Goal: Transaction & Acquisition: Download file/media

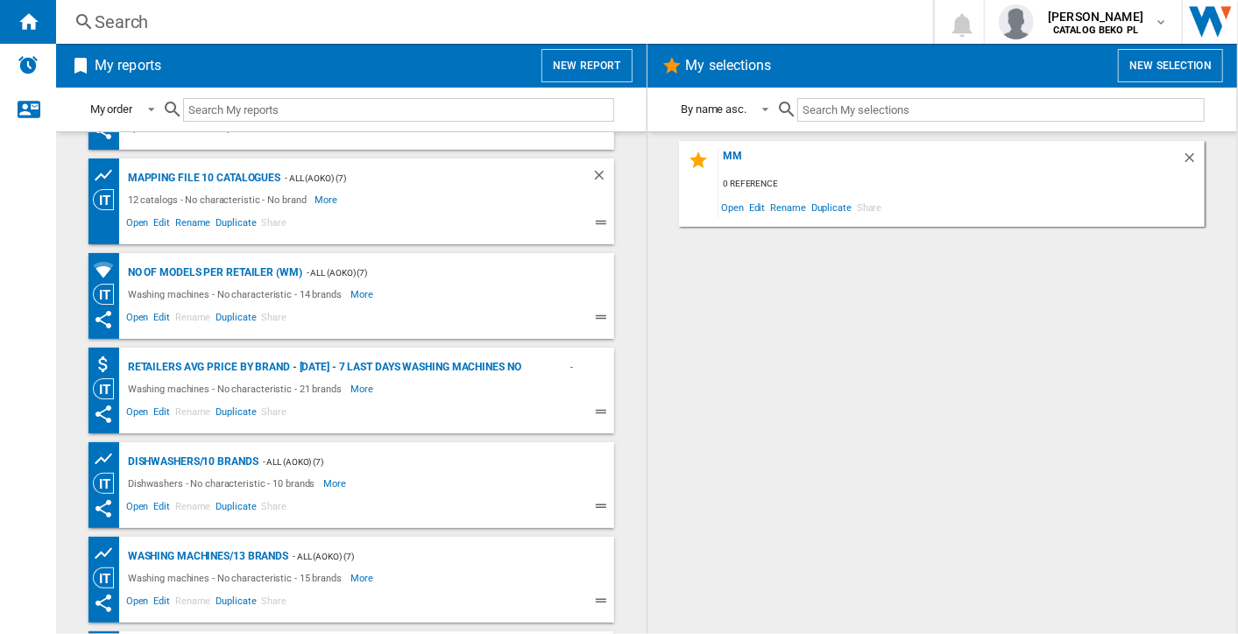
scroll to position [583, 0]
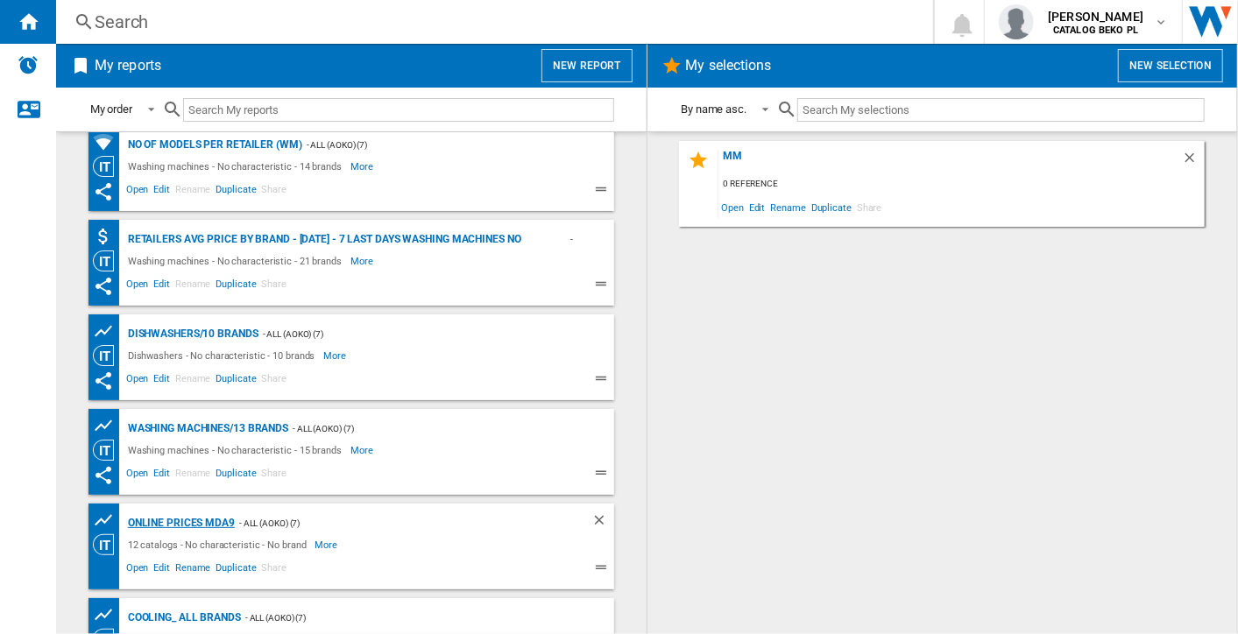
click at [201, 523] on div "Online prices MDA9" at bounding box center [179, 523] width 111 height 22
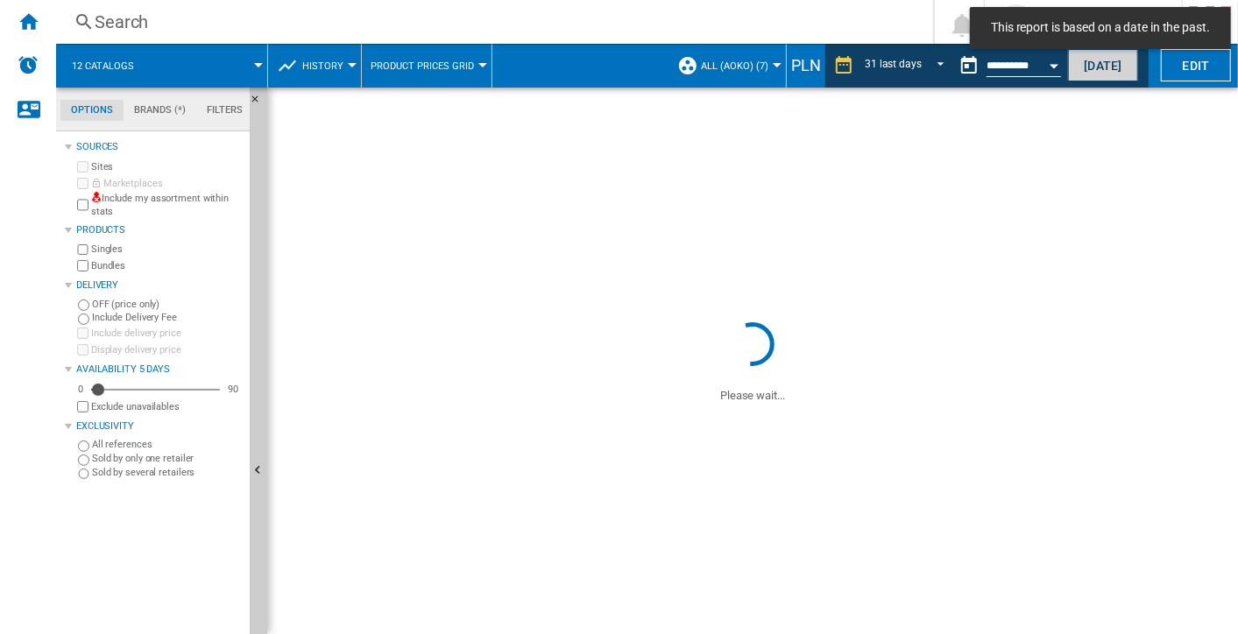
click at [1088, 60] on button "[DATE]" at bounding box center [1103, 65] width 70 height 32
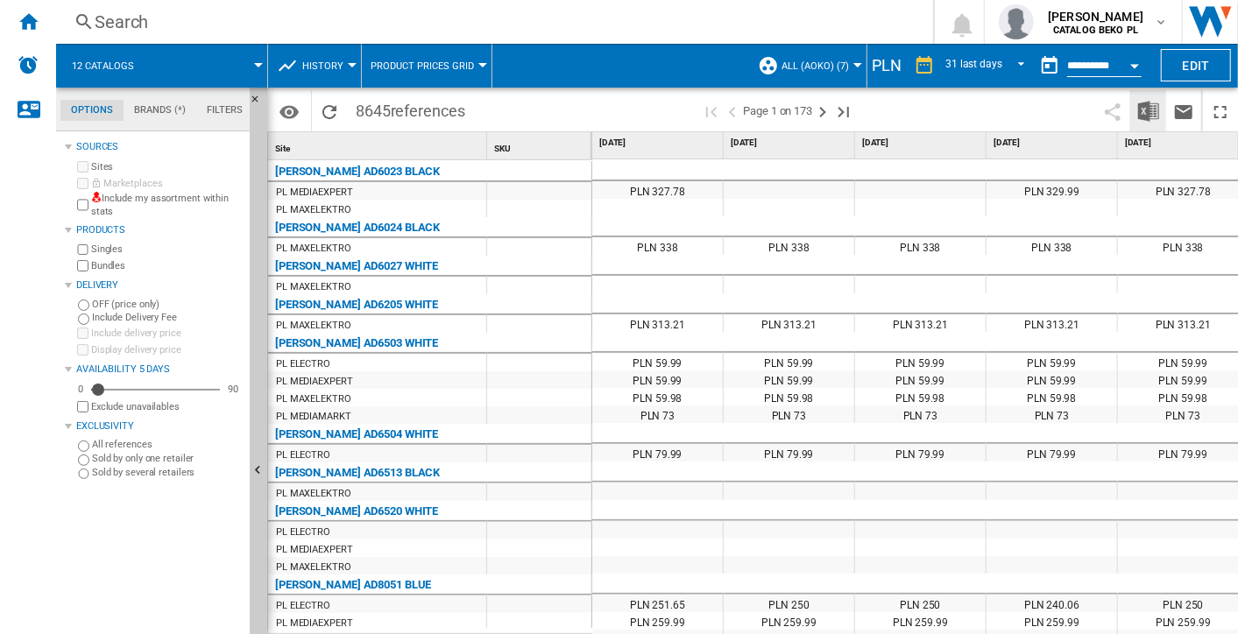
click at [1153, 104] on img "Download in Excel" at bounding box center [1148, 111] width 21 height 21
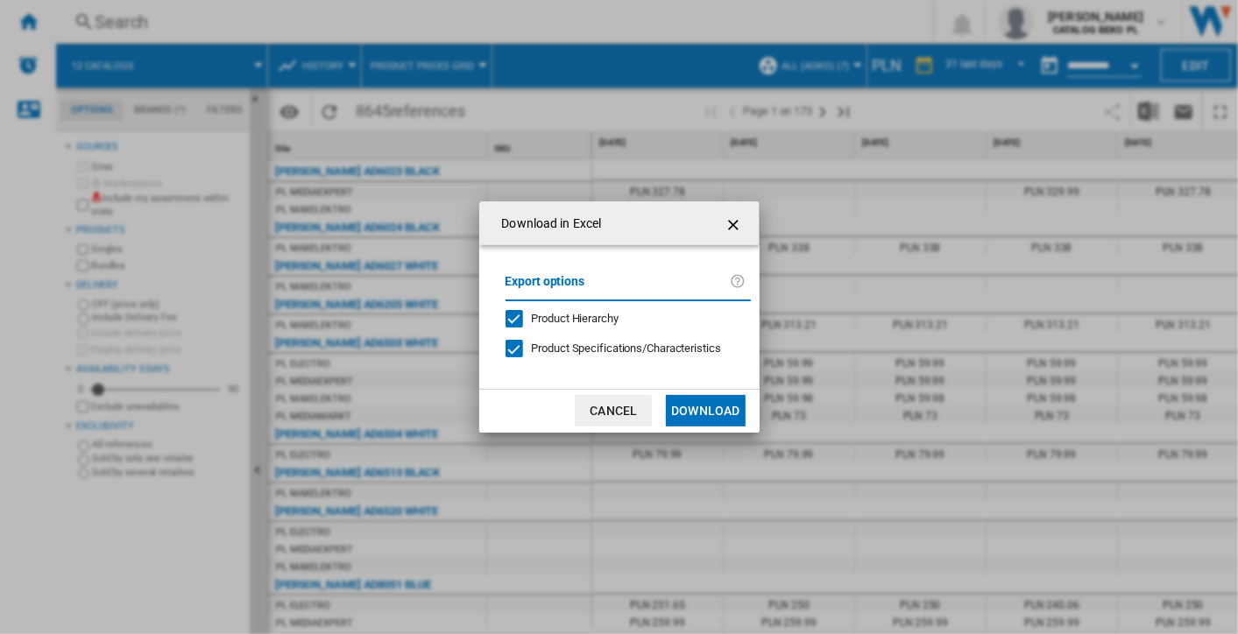
click at [725, 401] on button "Download" at bounding box center [705, 411] width 79 height 32
